Goal: Information Seeking & Learning: Check status

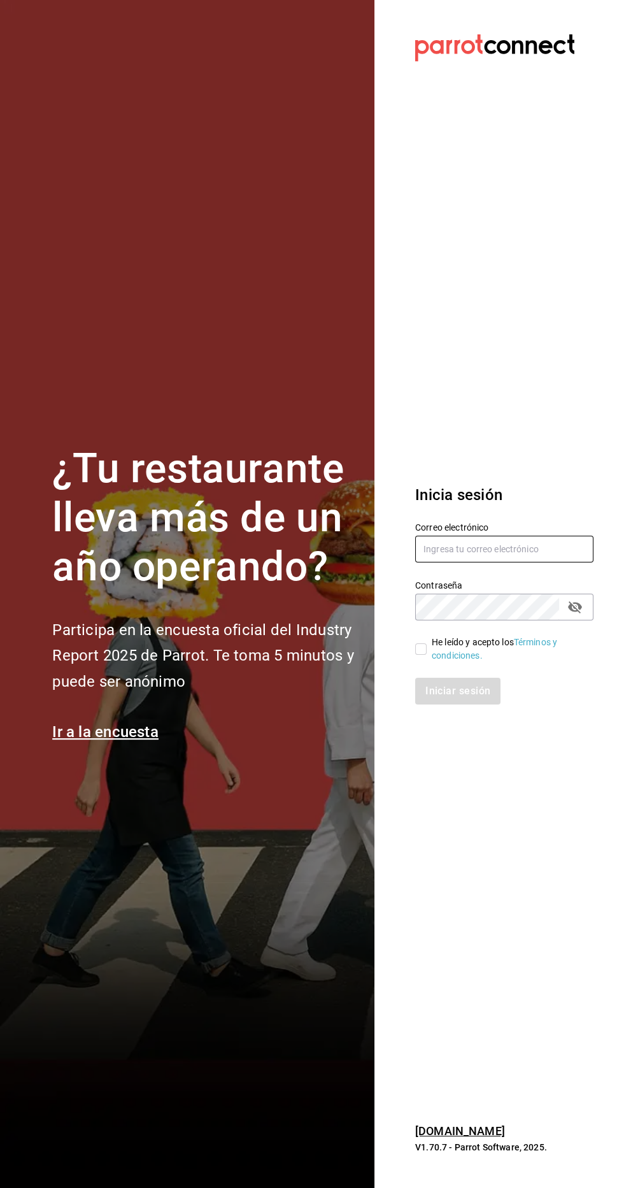
click at [478, 563] on input "text" at bounding box center [504, 549] width 178 height 27
type input "[EMAIL_ADDRESS][DOMAIN_NAME]"
click at [421, 655] on input "He leído y acepto los Términos y condiciones." at bounding box center [420, 649] width 11 height 11
checkbox input "true"
click at [466, 705] on button "Iniciar sesión" at bounding box center [458, 691] width 87 height 27
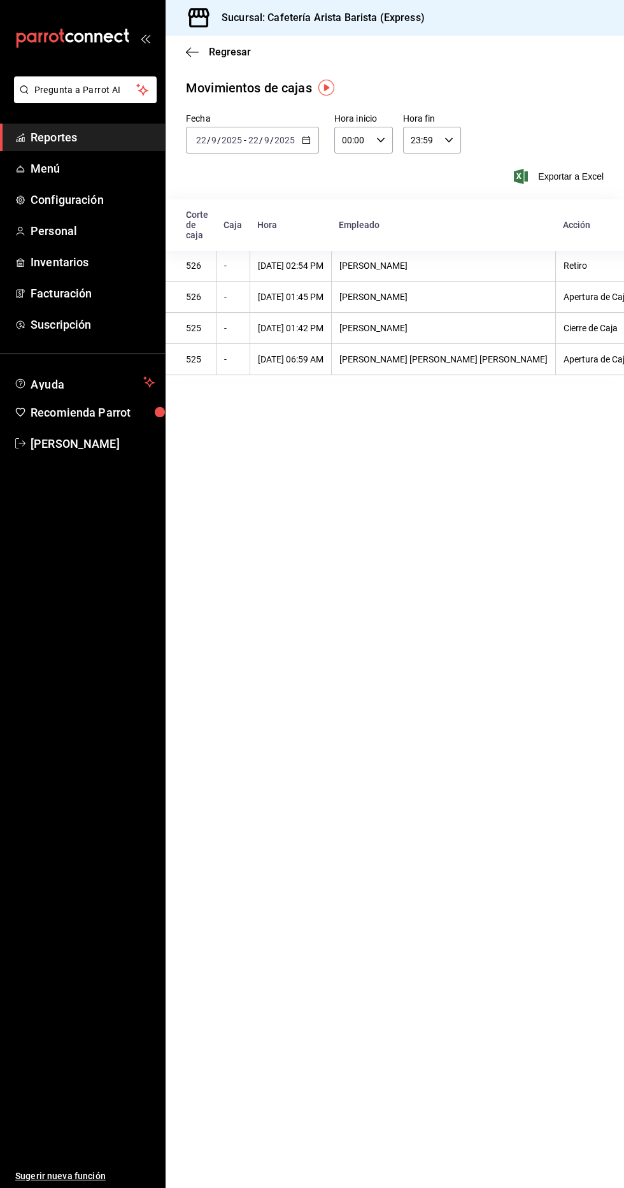
click at [32, 138] on span "Reportes" at bounding box center [93, 137] width 124 height 17
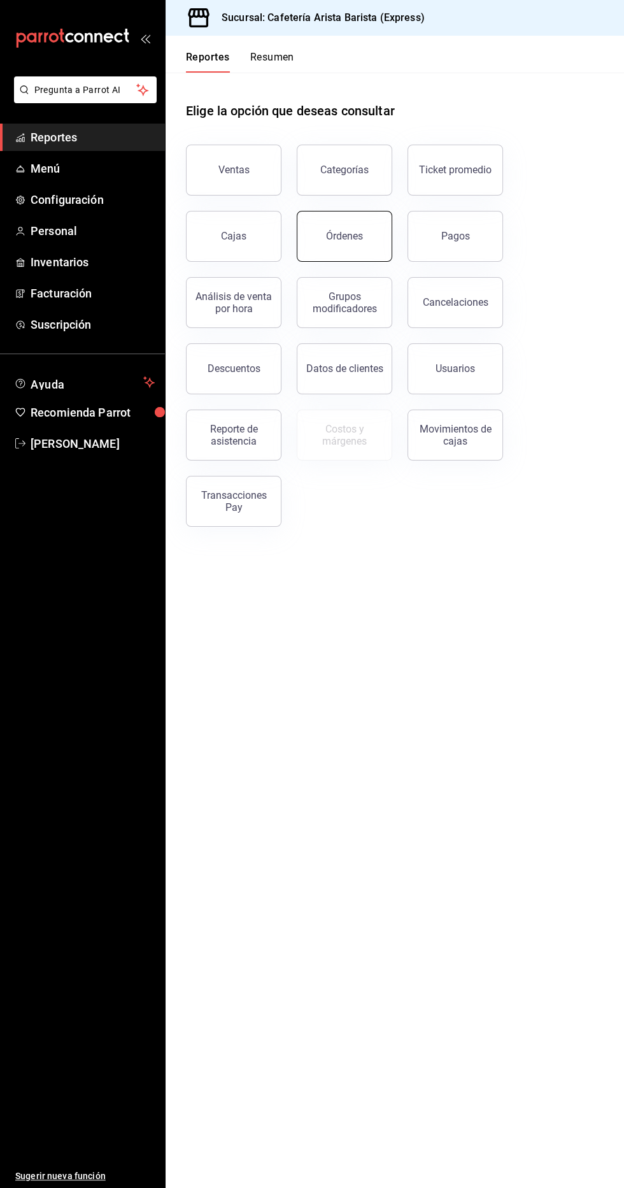
click at [362, 256] on button "Órdenes" at bounding box center [345, 236] width 96 height 51
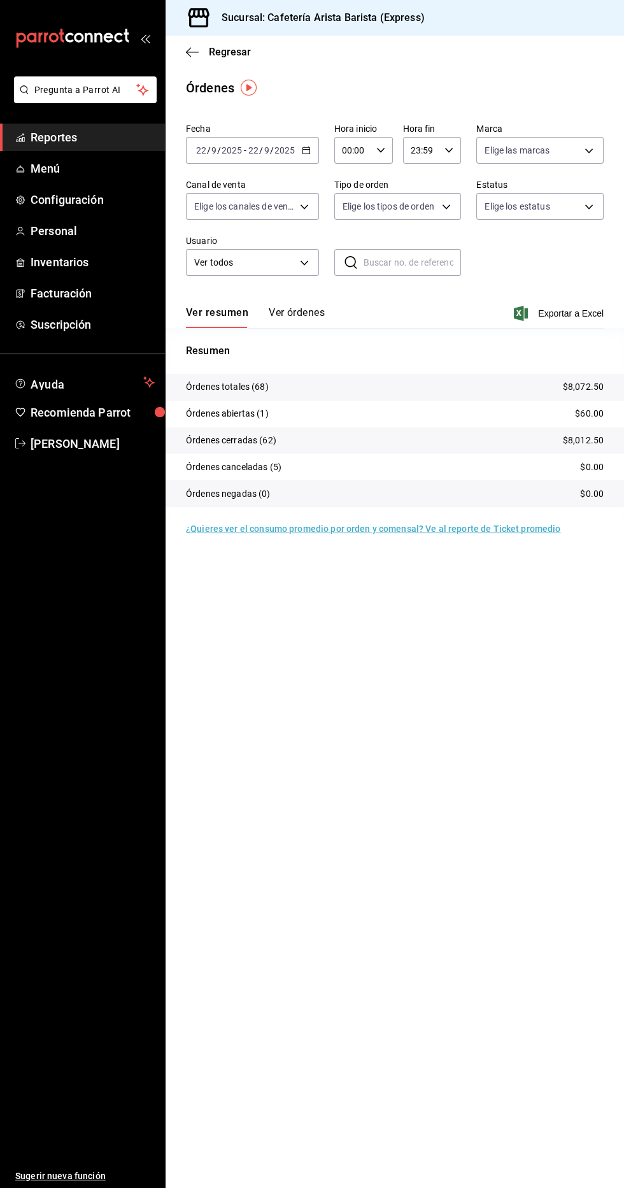
click at [315, 315] on button "Ver órdenes" at bounding box center [297, 317] width 56 height 22
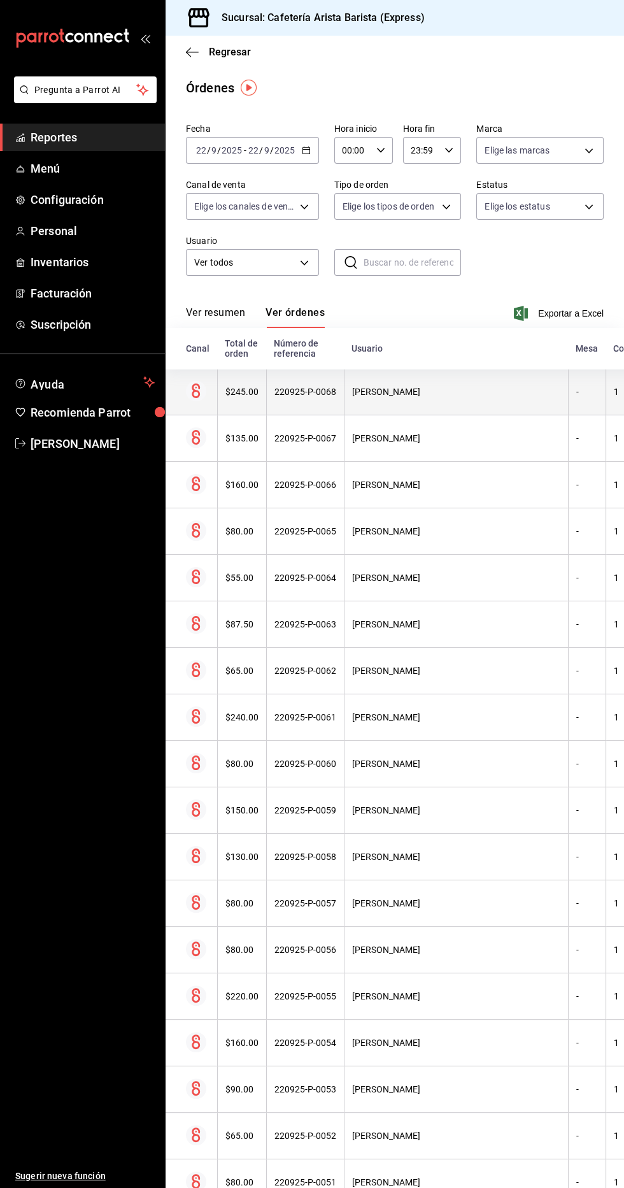
click at [577, 387] on div "-" at bounding box center [588, 392] width 22 height 10
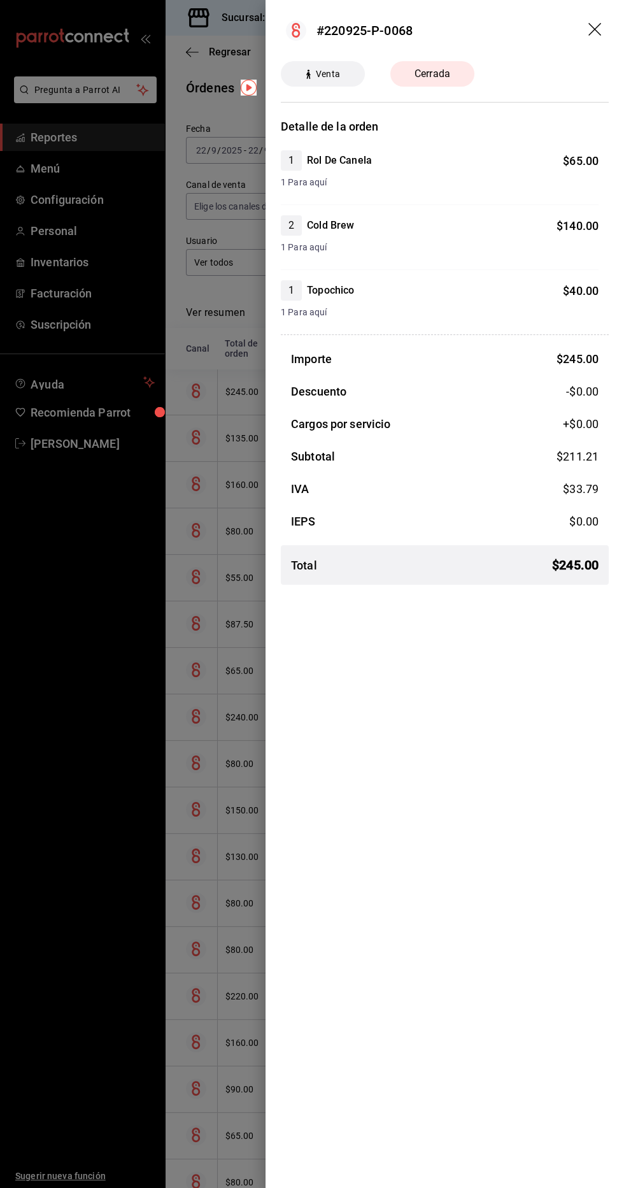
click at [208, 761] on div at bounding box center [312, 594] width 624 height 1188
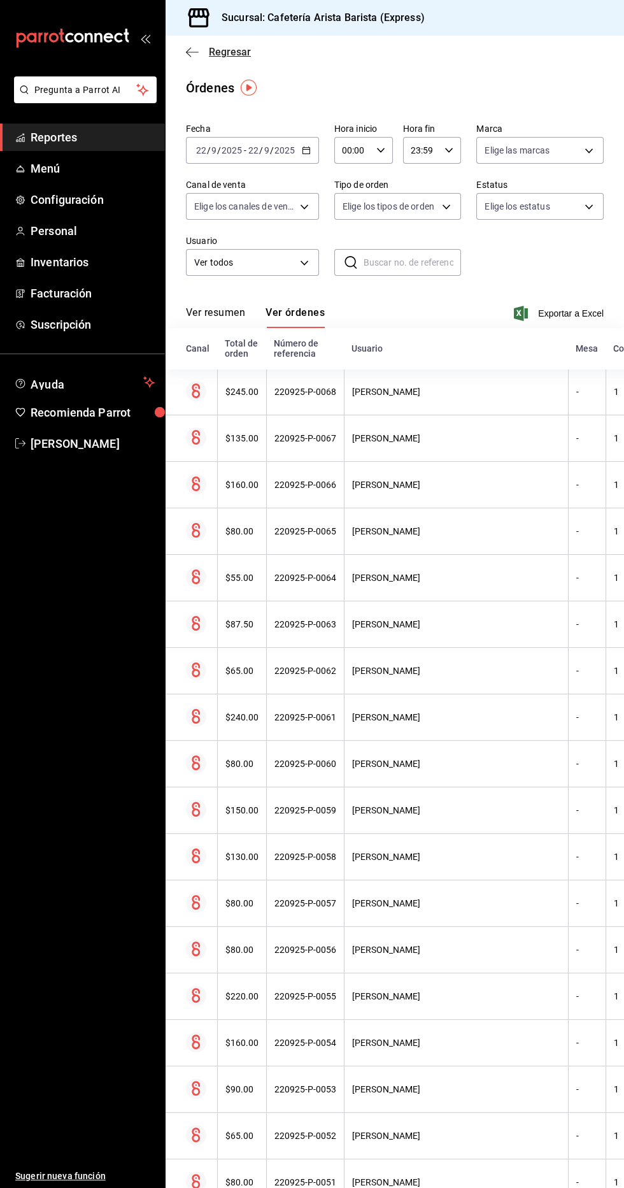
click at [208, 51] on span "Regresar" at bounding box center [218, 52] width 65 height 12
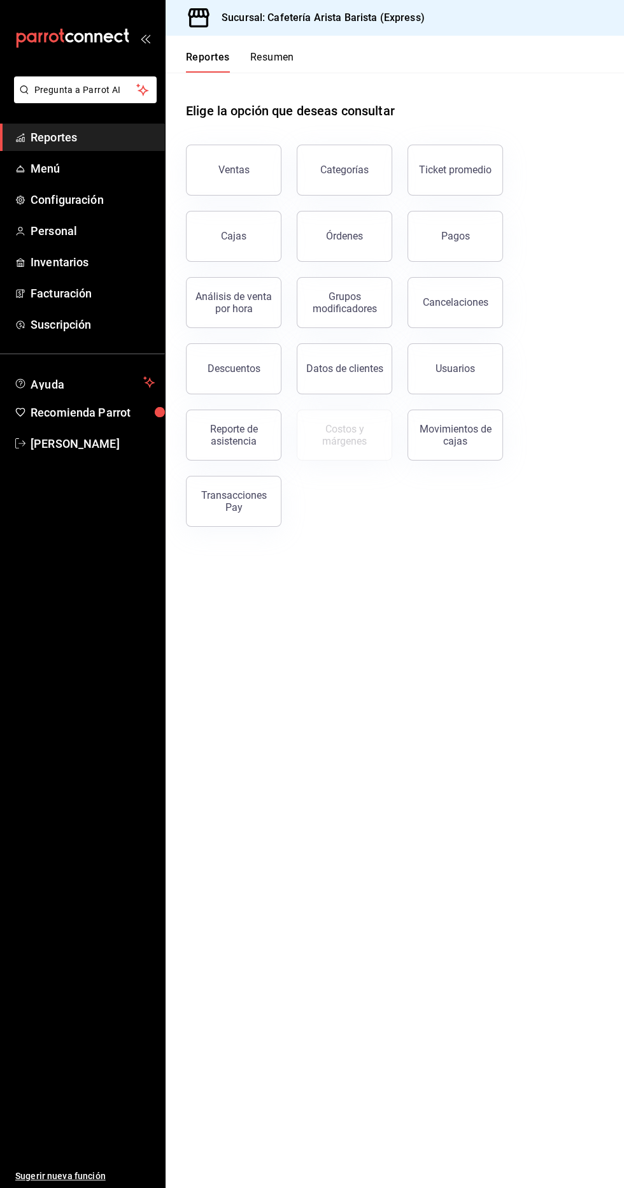
scroll to position [4, 0]
